Goal: Transaction & Acquisition: Purchase product/service

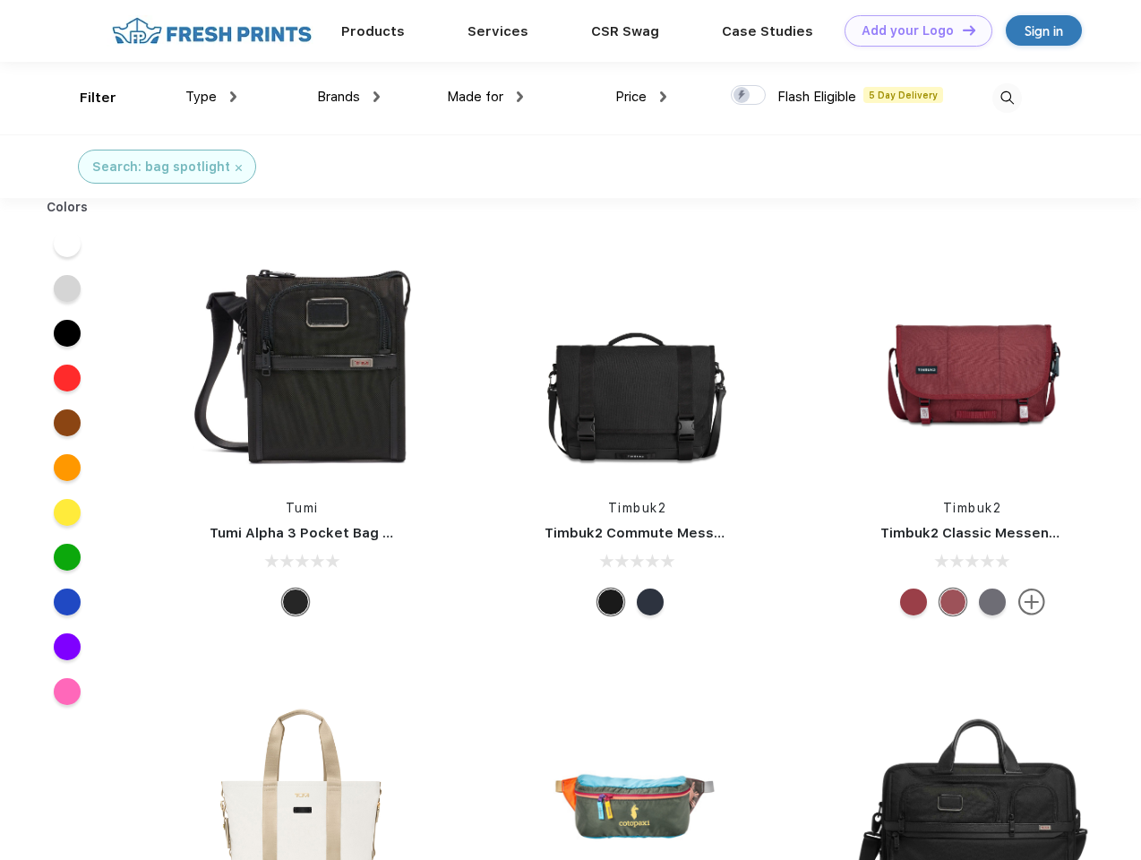
scroll to position [1, 0]
click at [912, 30] on link "Add your Logo Design Tool" at bounding box center [919, 30] width 148 height 31
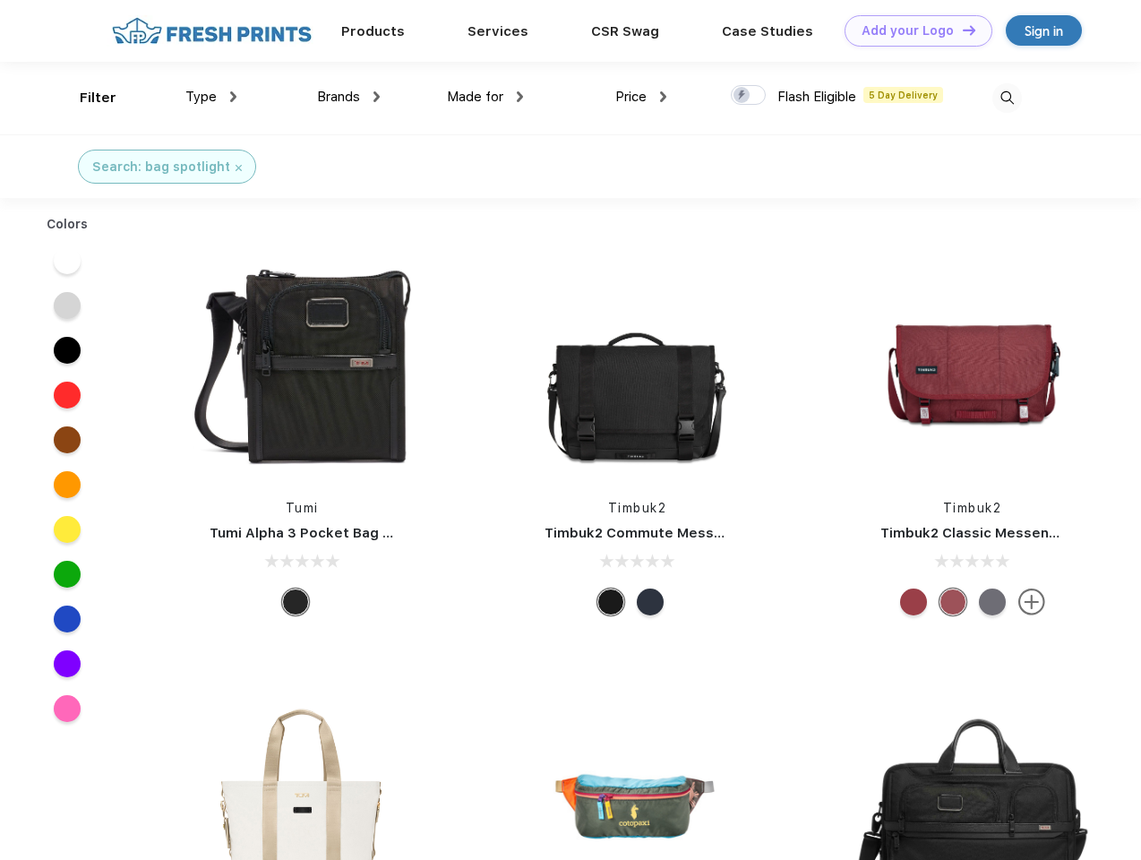
click at [0, 0] on div "Design Tool" at bounding box center [0, 0] width 0 height 0
click at [961, 30] on link "Add your Logo Design Tool" at bounding box center [919, 30] width 148 height 31
click at [86, 98] on div "Filter" at bounding box center [98, 98] width 37 height 21
click at [211, 97] on span "Type" at bounding box center [200, 97] width 31 height 16
click at [348, 97] on span "Brands" at bounding box center [338, 97] width 43 height 16
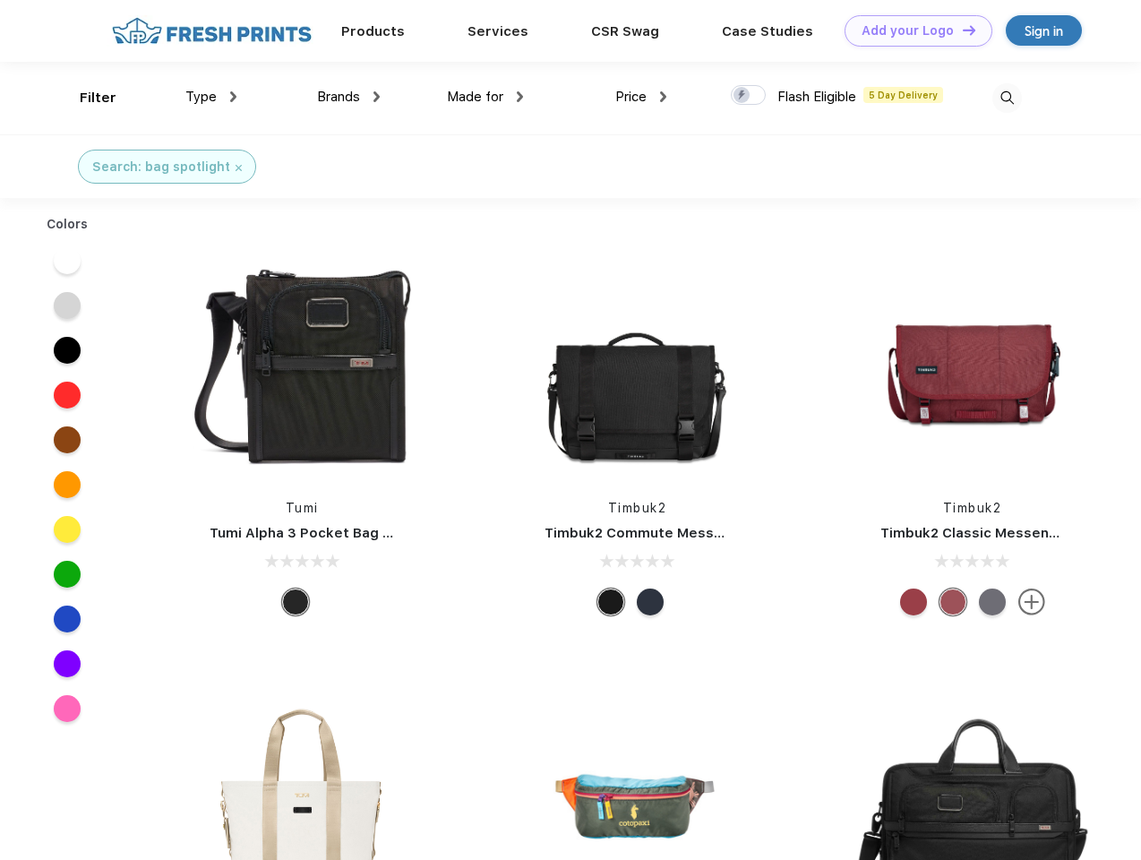
click at [486, 97] on span "Made for" at bounding box center [475, 97] width 56 height 16
click at [641, 97] on span "Price" at bounding box center [630, 97] width 31 height 16
click at [749, 96] on div at bounding box center [748, 95] width 35 height 20
click at [743, 96] on input "checkbox" at bounding box center [737, 90] width 12 height 12
click at [1007, 98] on img at bounding box center [1008, 98] width 30 height 30
